Goal: Find specific page/section: Find specific page/section

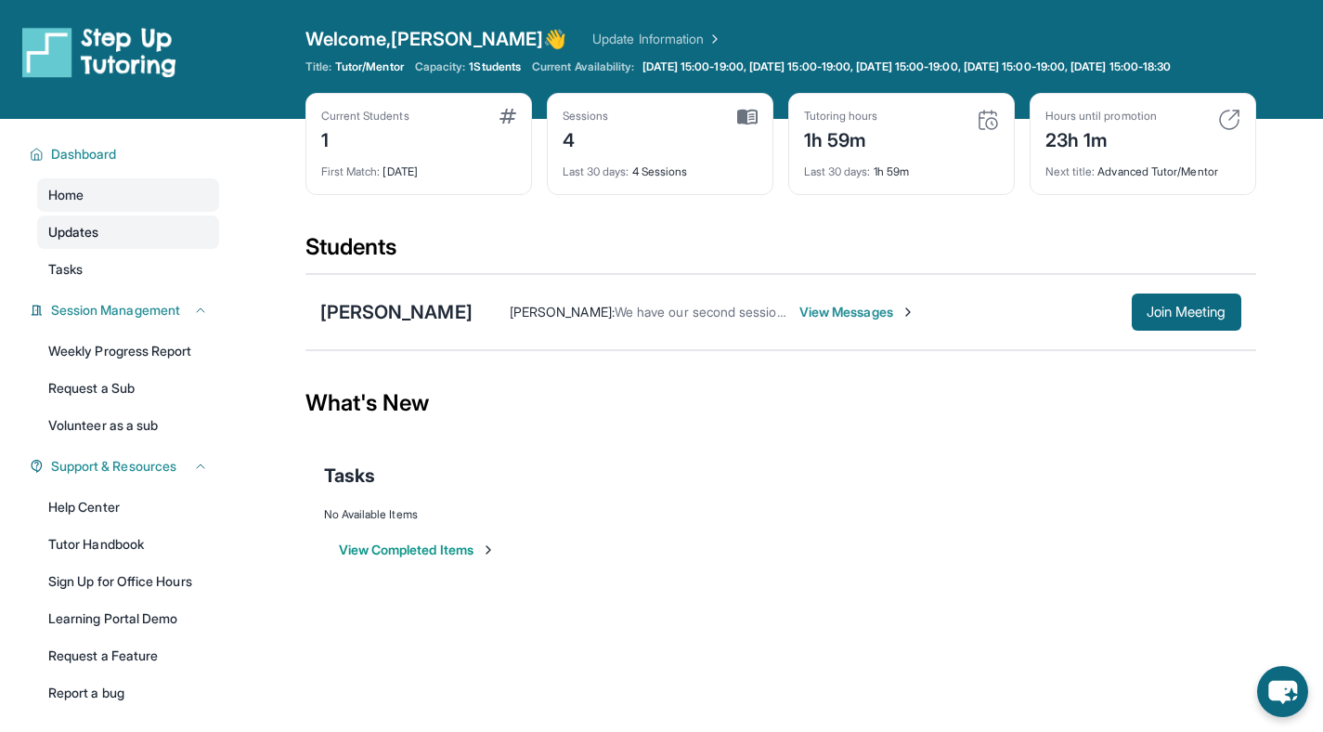
click at [89, 241] on span "Updates" at bounding box center [73, 232] width 51 height 19
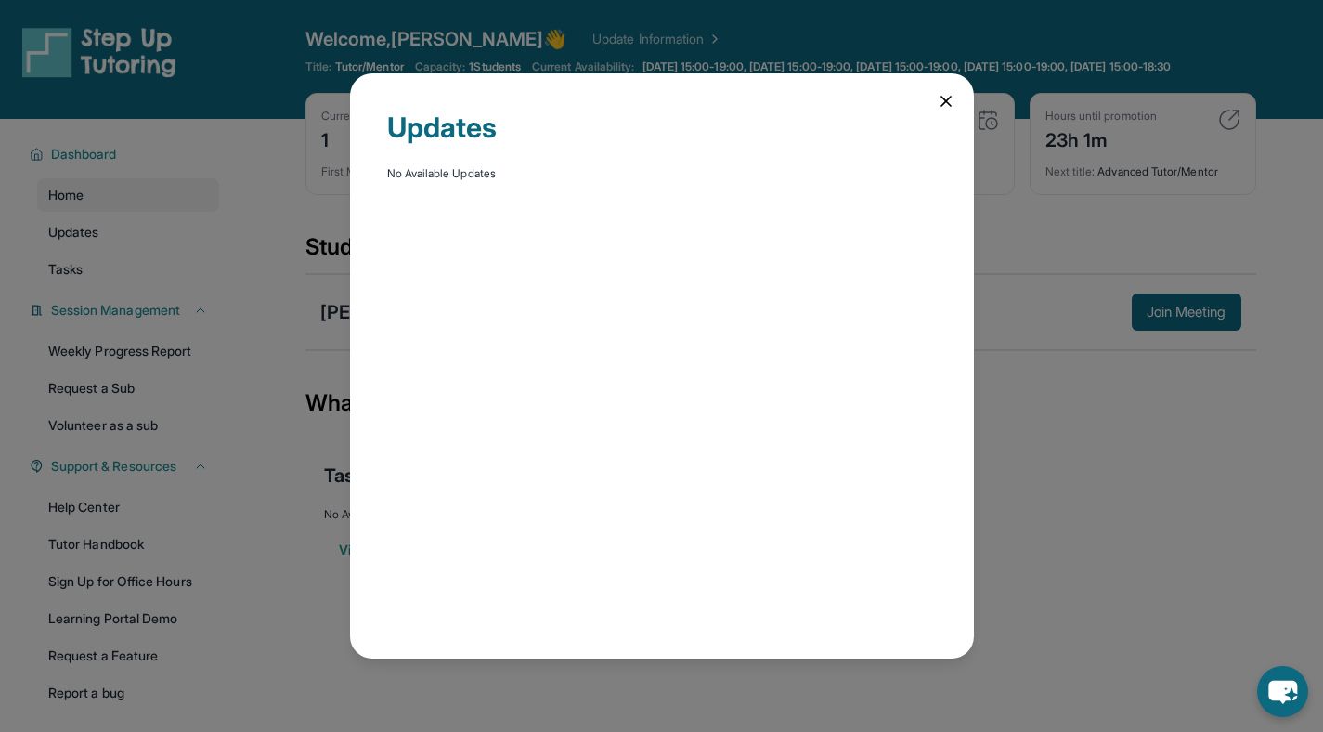
click at [946, 104] on icon at bounding box center [946, 101] width 19 height 19
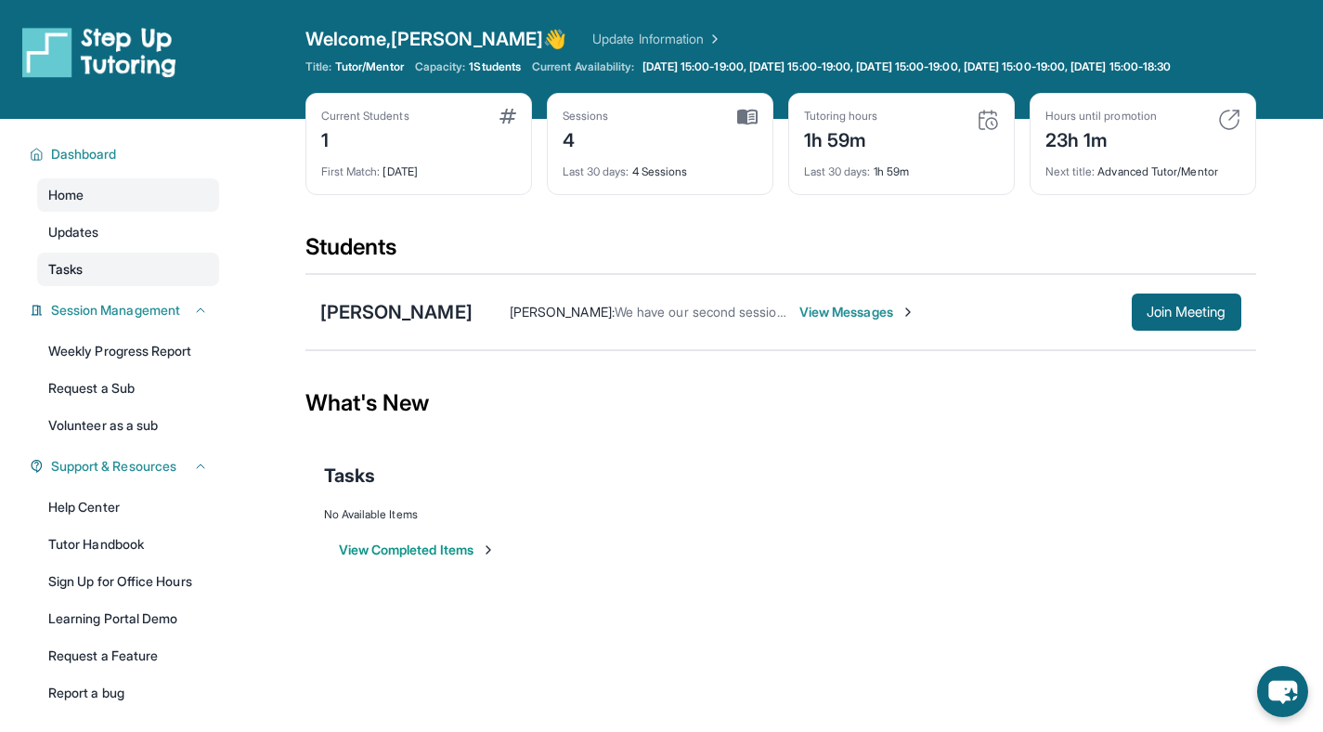
click at [82, 279] on span "Tasks" at bounding box center [65, 269] width 34 height 19
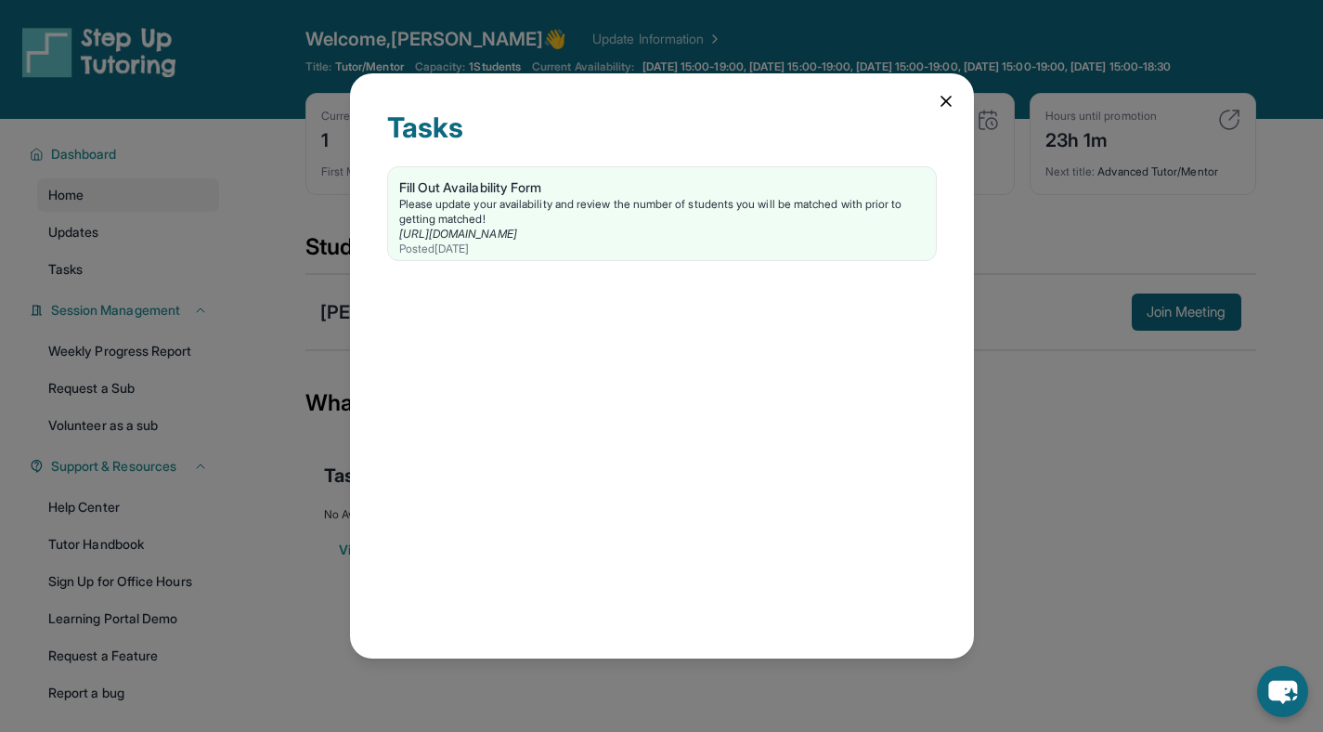
drag, startPoint x: 948, startPoint y: 99, endPoint x: 902, endPoint y: 108, distance: 46.3
click at [947, 99] on icon at bounding box center [946, 101] width 19 height 19
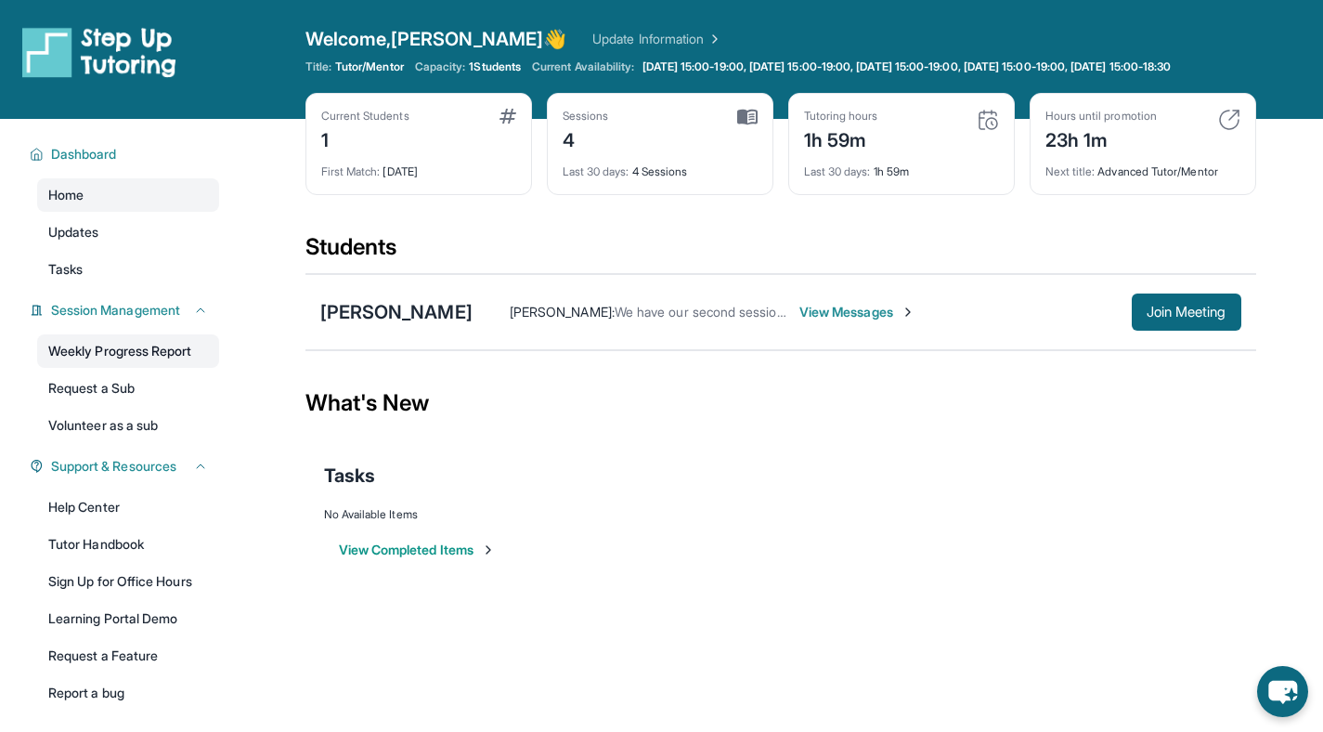
click at [165, 363] on link "Weekly Progress Report" at bounding box center [128, 350] width 182 height 33
